Goal: Task Accomplishment & Management: Complete application form

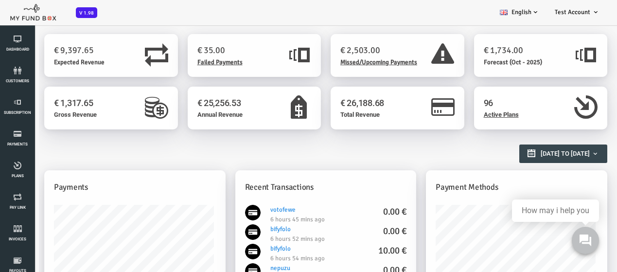
click at [19, 68] on icon at bounding box center [17, 71] width 29 height 8
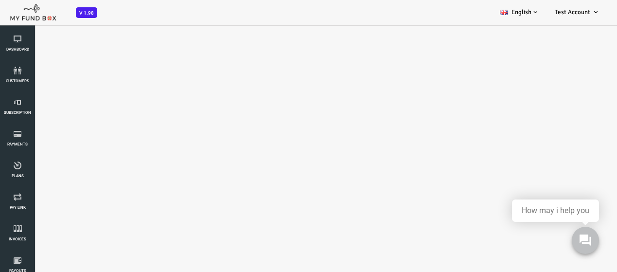
select select "100"
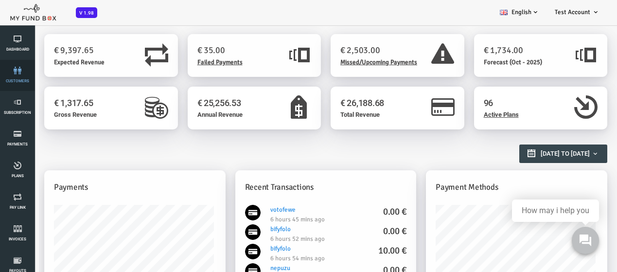
click at [24, 84] on link "customers" at bounding box center [17, 75] width 29 height 31
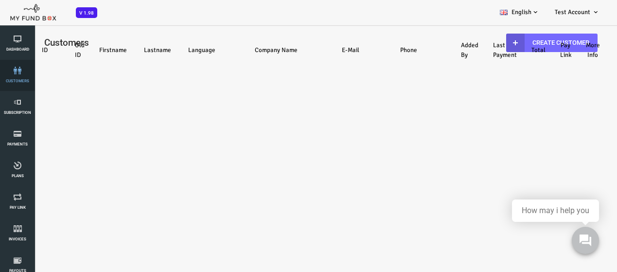
select select "100"
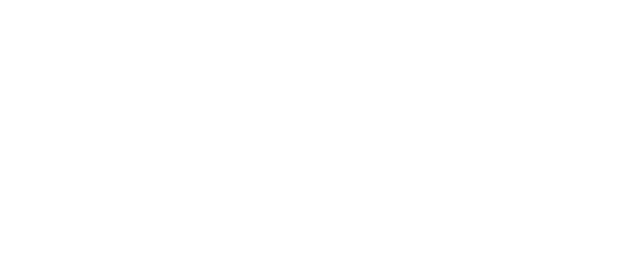
select select "100"
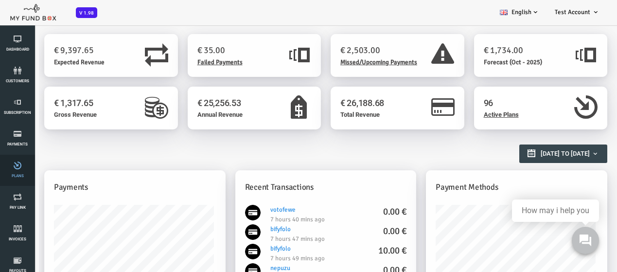
click at [26, 178] on link "Plans" at bounding box center [17, 170] width 29 height 31
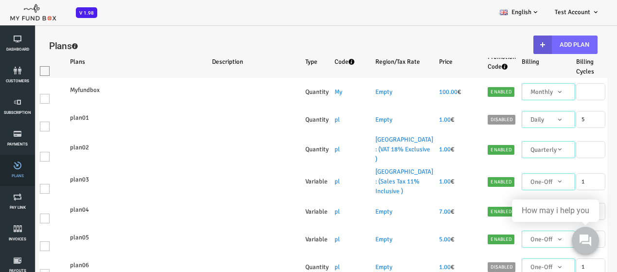
select select "100"
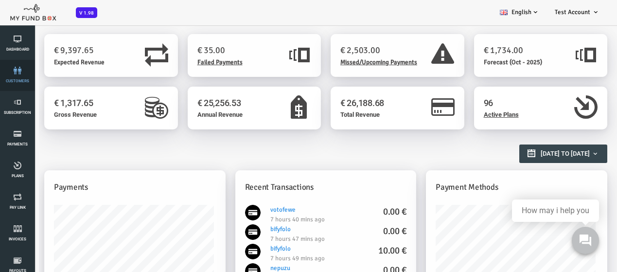
click at [12, 88] on link "customers" at bounding box center [17, 75] width 29 height 31
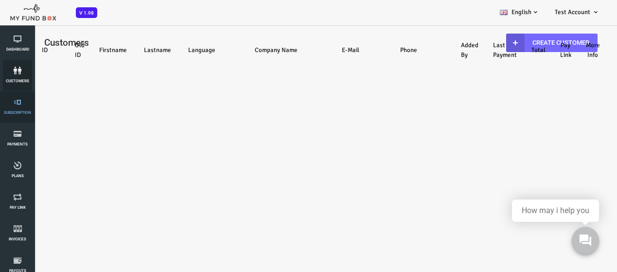
select select "100"
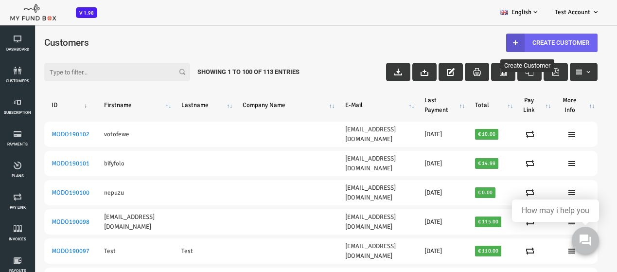
click at [538, 39] on link "Create Customer" at bounding box center [526, 43] width 91 height 18
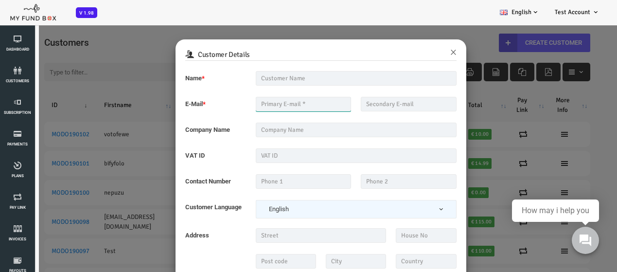
click at [270, 106] on input "text" at bounding box center [279, 104] width 96 height 15
click at [242, 129] on input "text" at bounding box center [331, 130] width 201 height 15
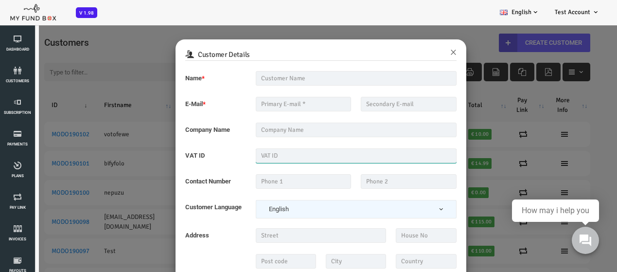
click at [251, 157] on input "text" at bounding box center [331, 155] width 201 height 15
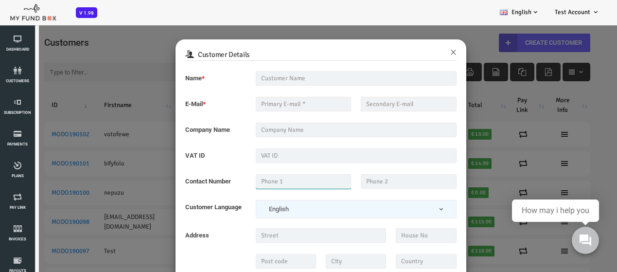
click at [254, 176] on input "text" at bounding box center [279, 181] width 96 height 15
click at [276, 209] on span "English" at bounding box center [331, 209] width 191 height 10
click at [426, 53] on button "×" at bounding box center [429, 51] width 6 height 12
